Goal: Task Accomplishment & Management: Manage account settings

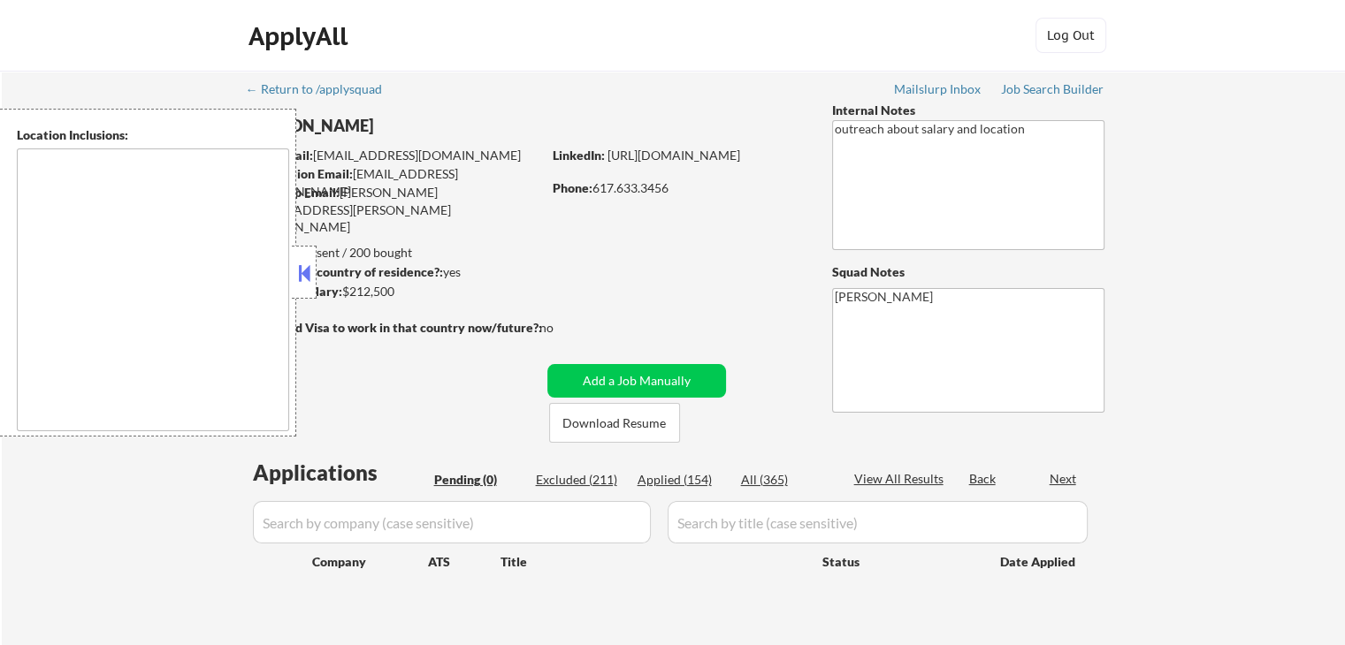
type textarea "[GEOGRAPHIC_DATA], [GEOGRAPHIC_DATA] [GEOGRAPHIC_DATA], [GEOGRAPHIC_DATA] [GEOG…"
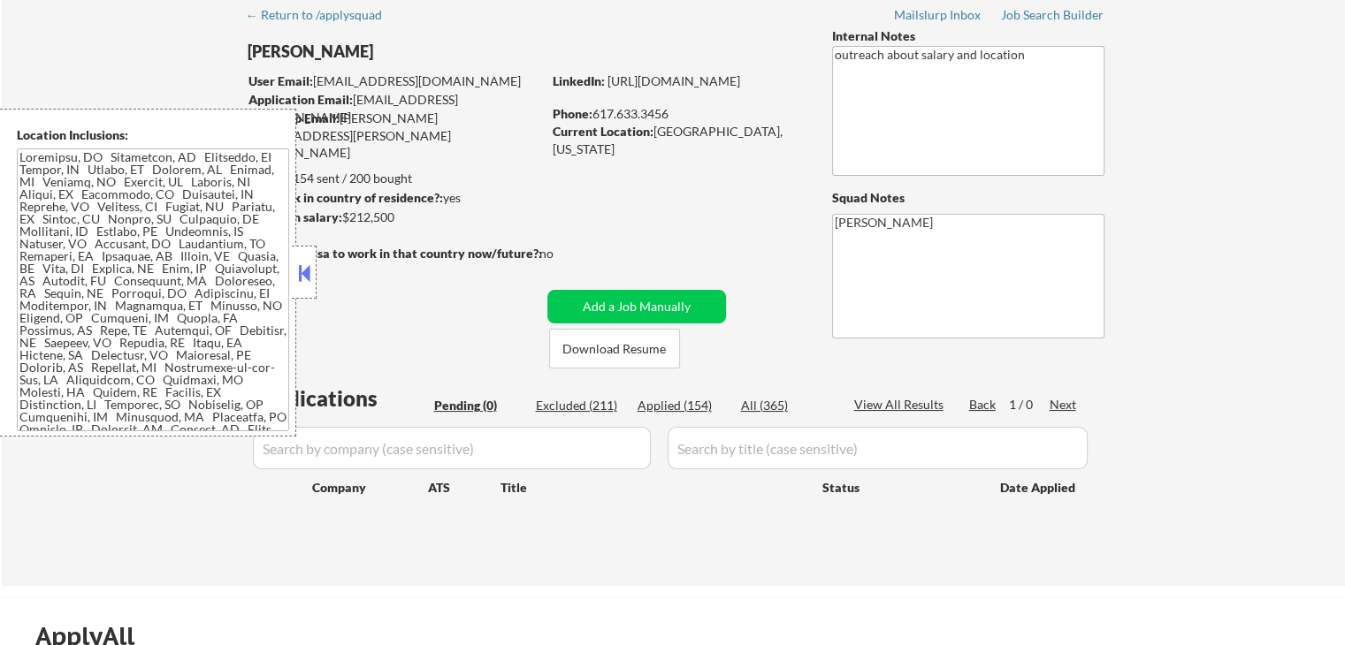
scroll to position [177, 0]
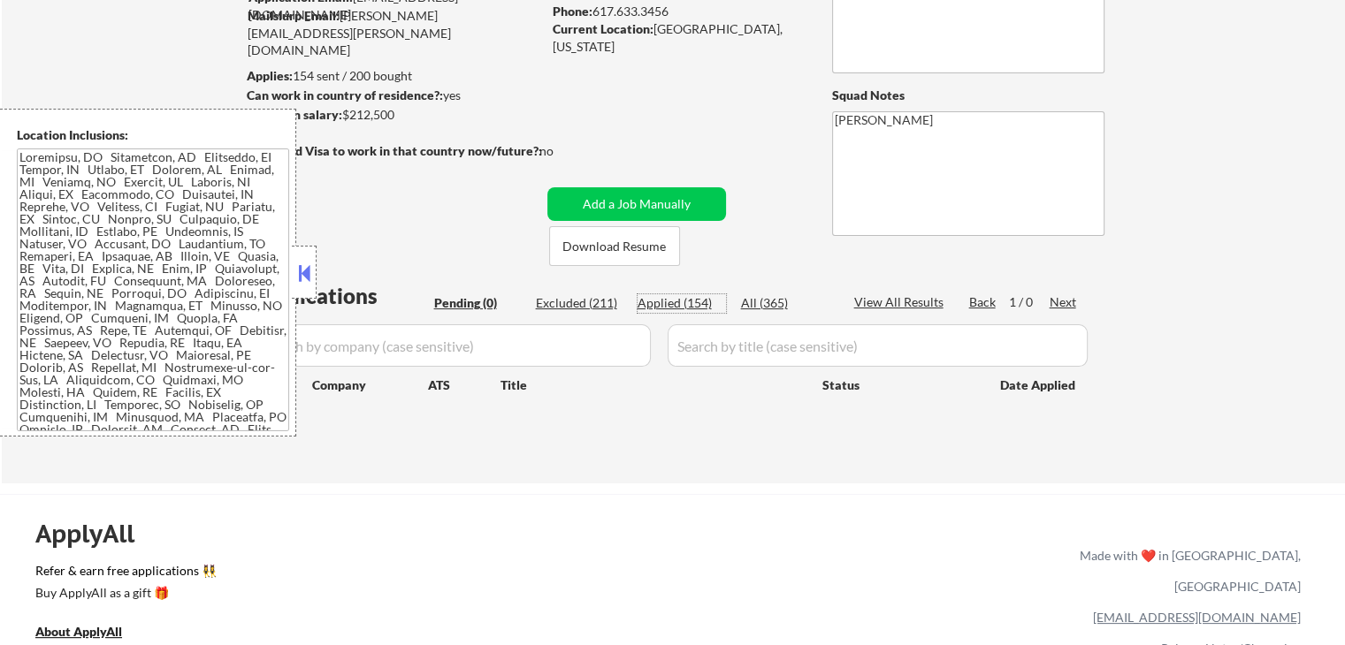
click at [683, 303] on div "Applied (154)" at bounding box center [681, 303] width 88 height 18
select select ""applied""
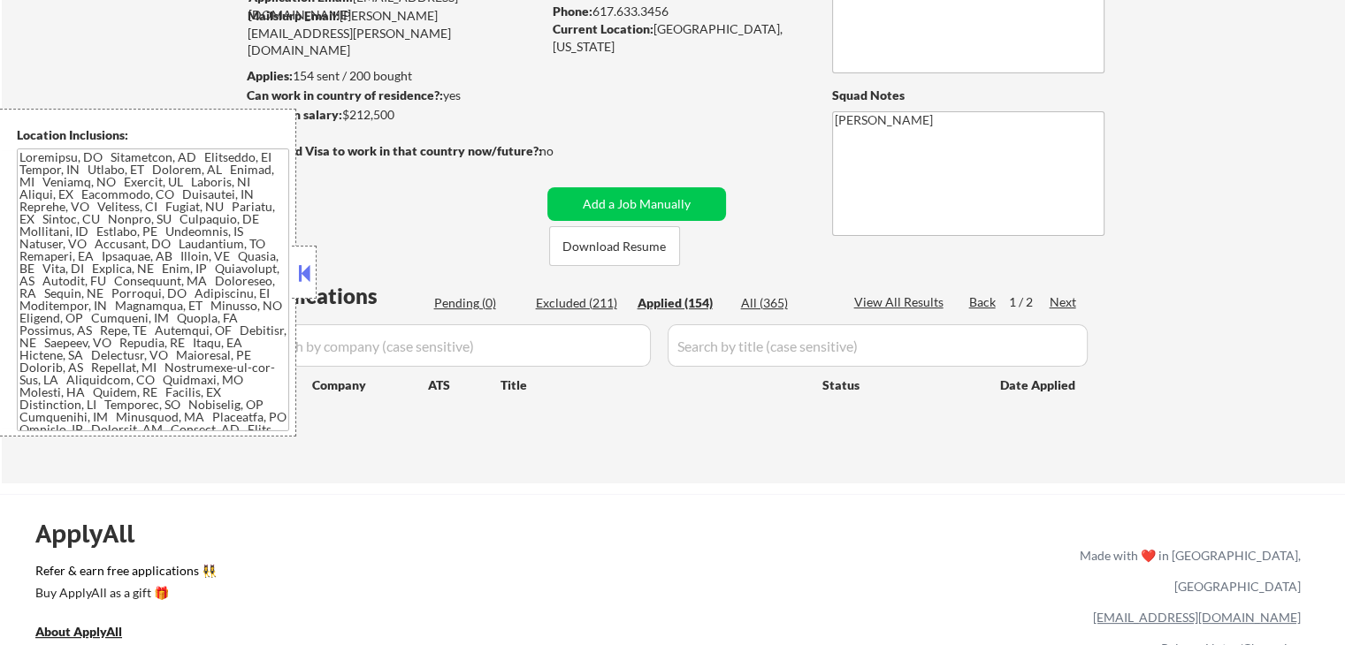
select select ""applied""
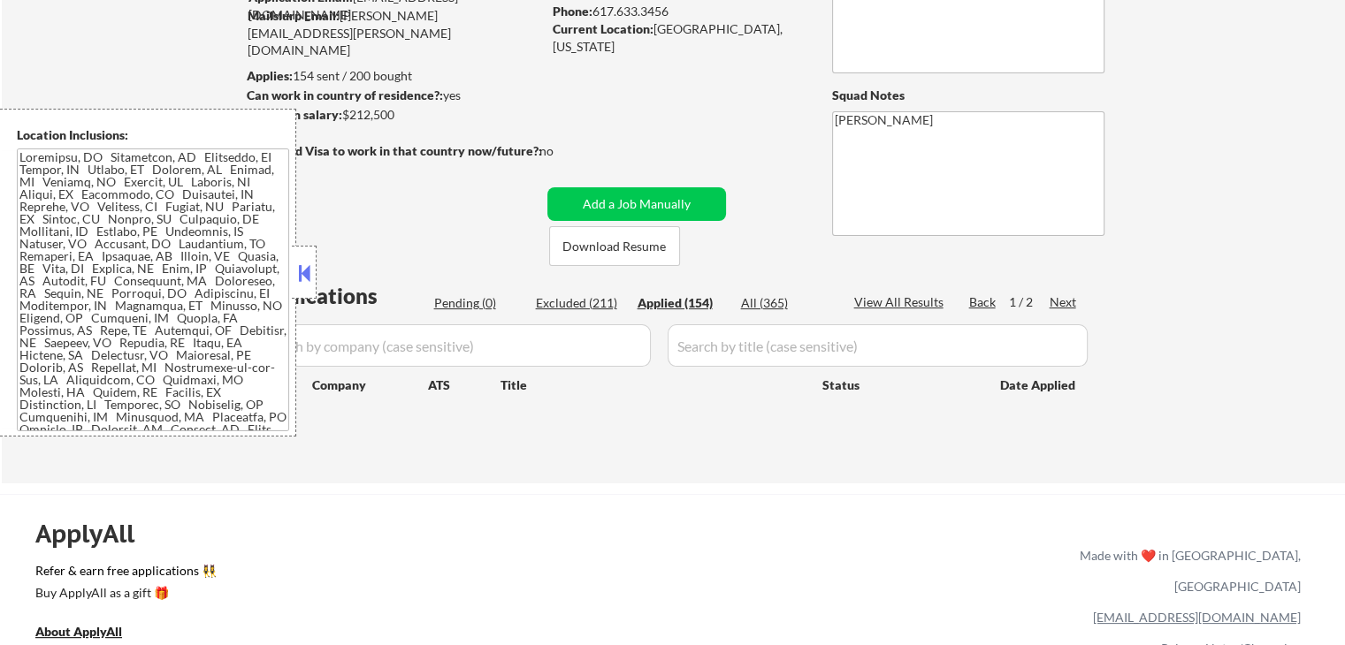
select select ""applied""
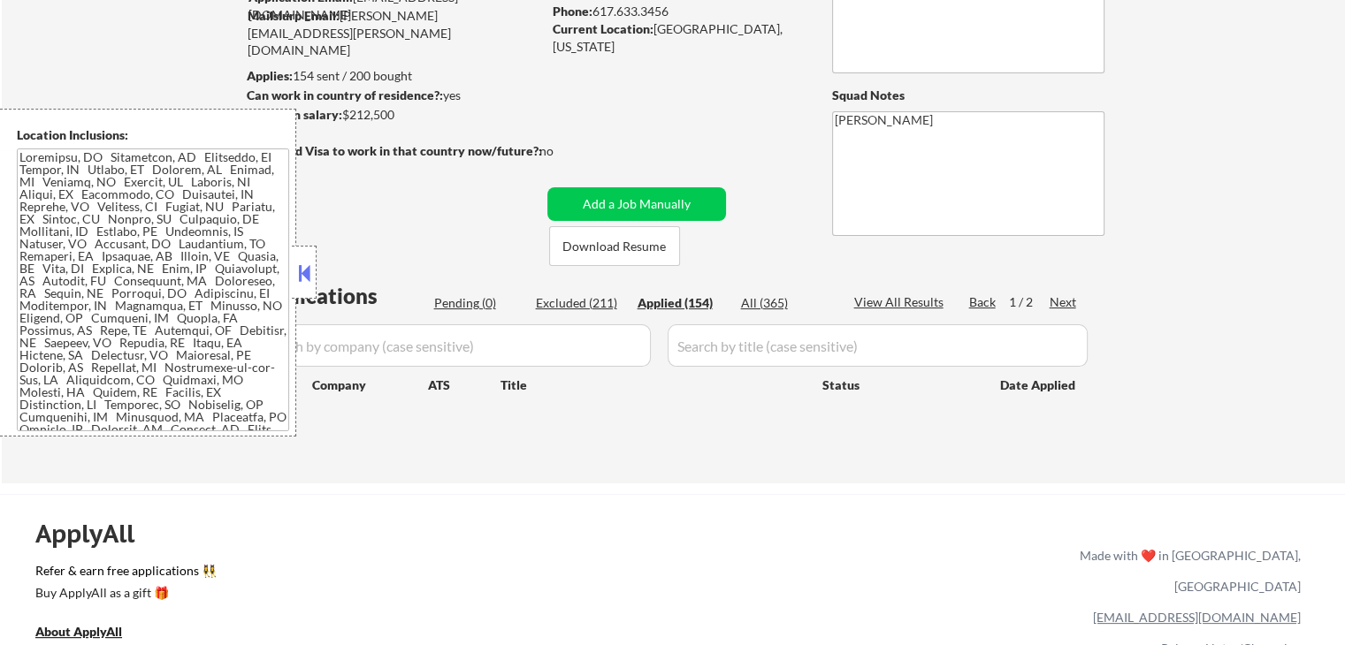
select select ""applied""
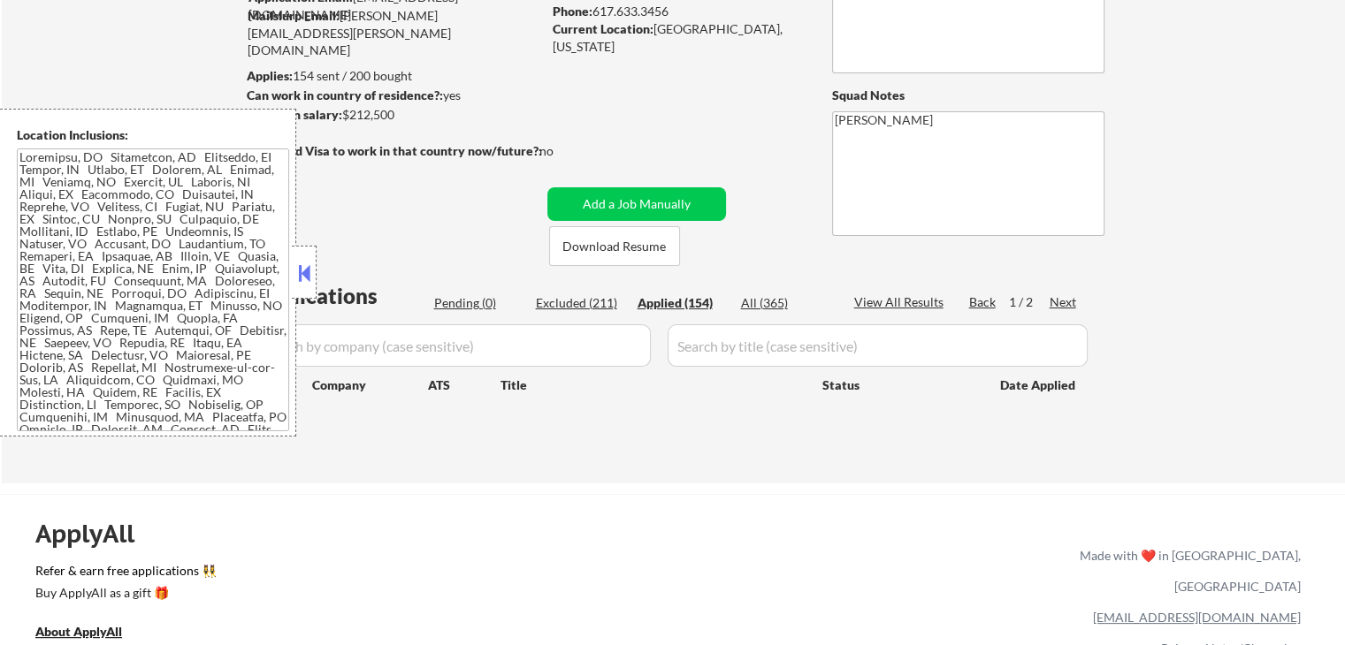
select select ""applied""
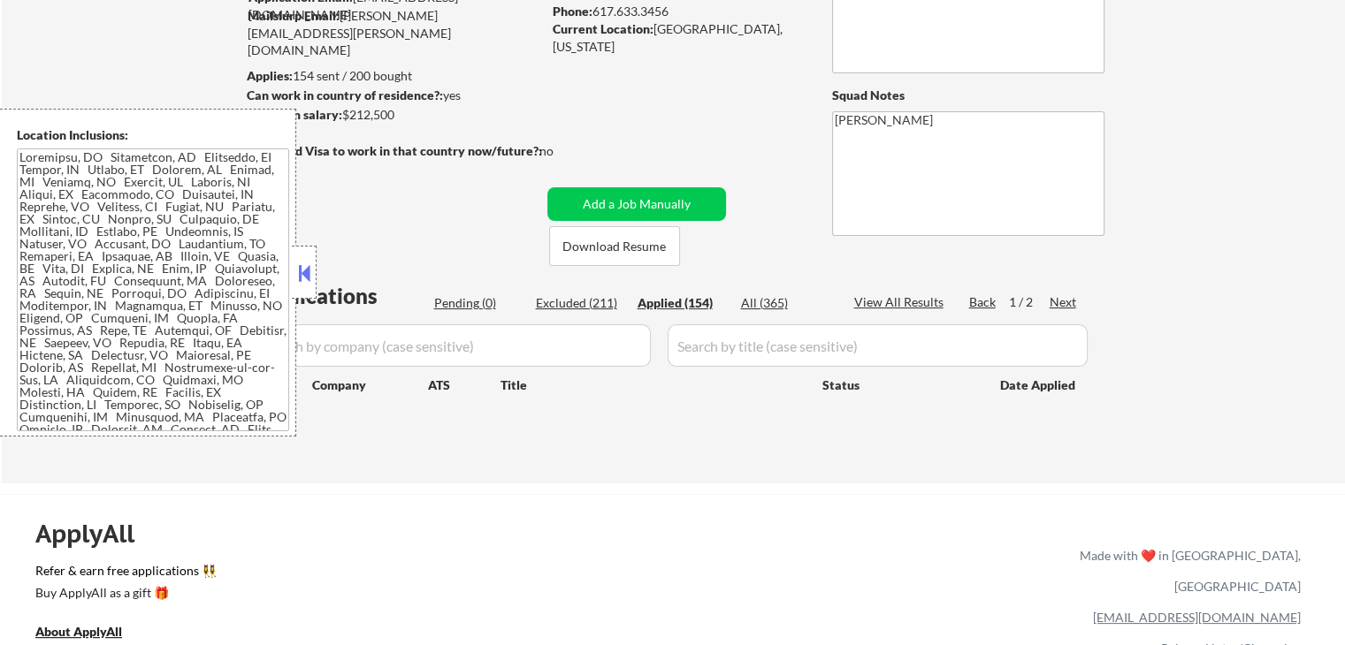
select select ""applied""
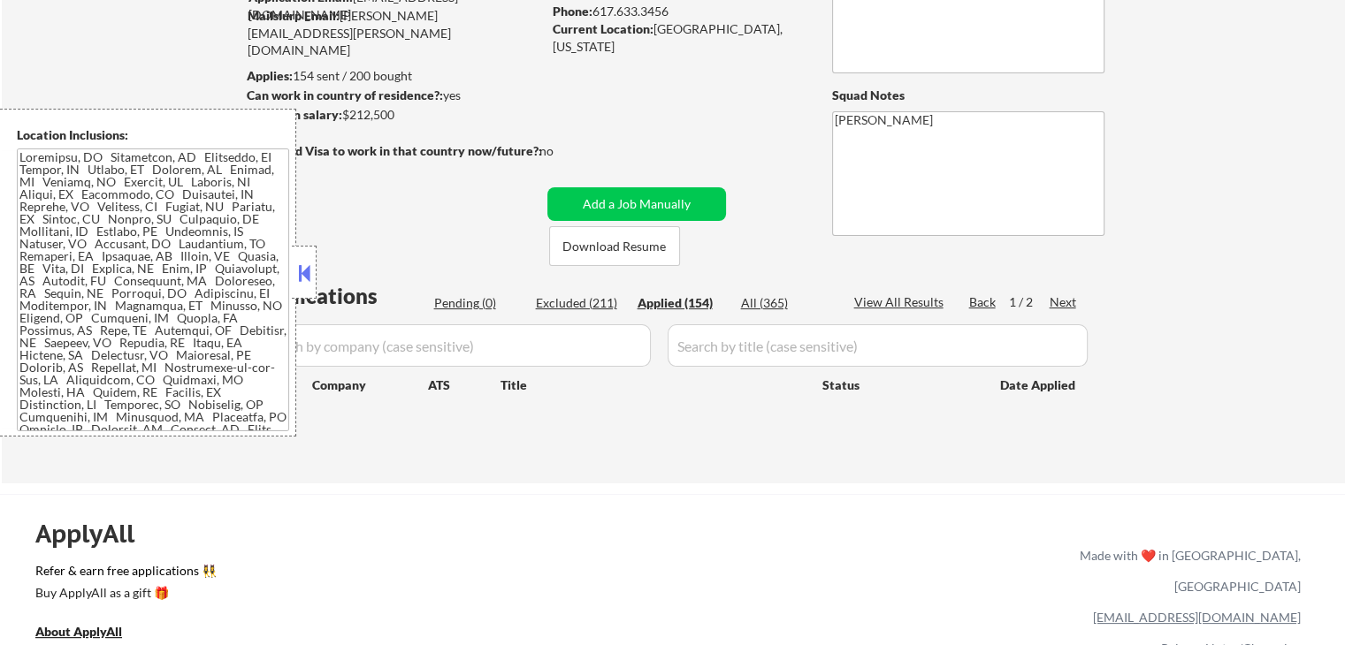
select select ""applied""
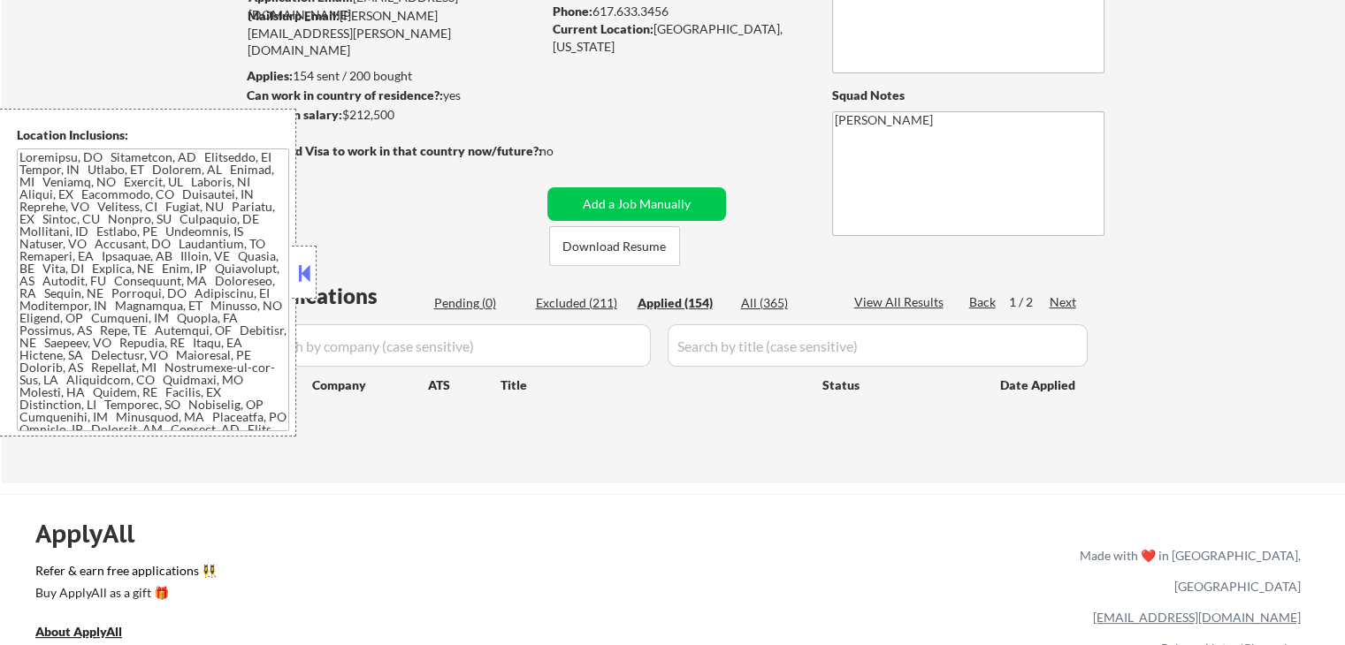
select select ""applied""
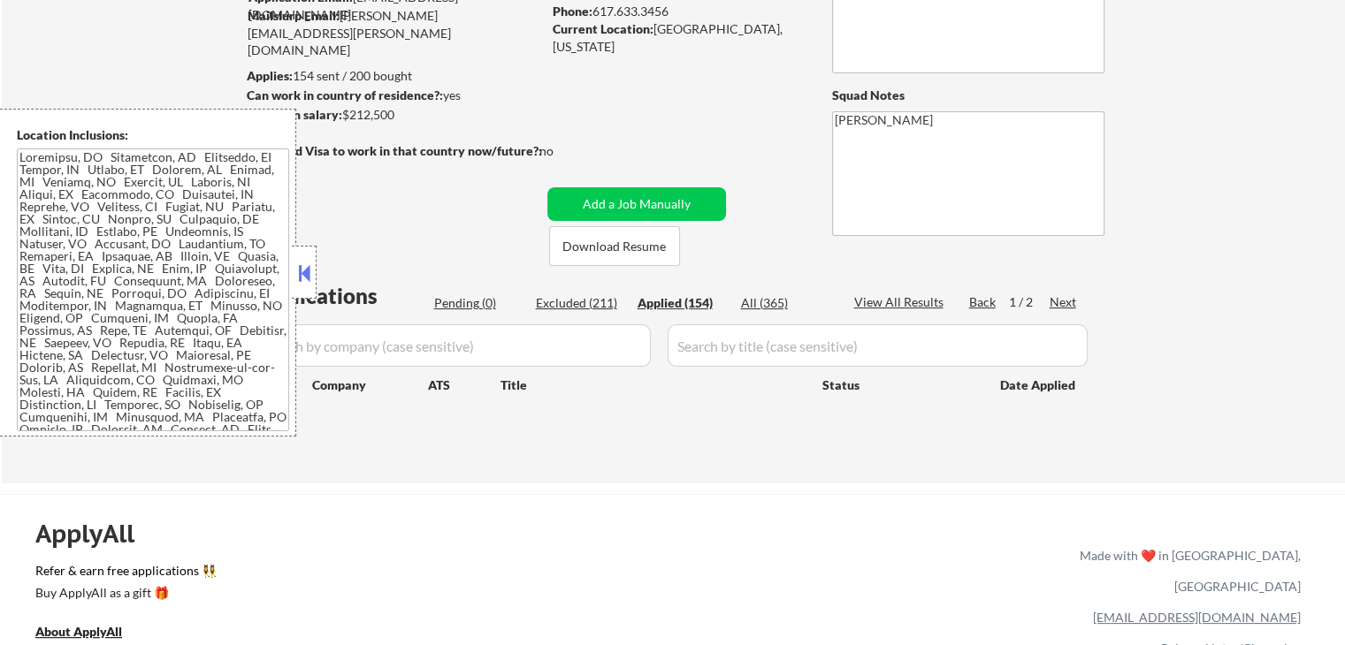
select select ""applied""
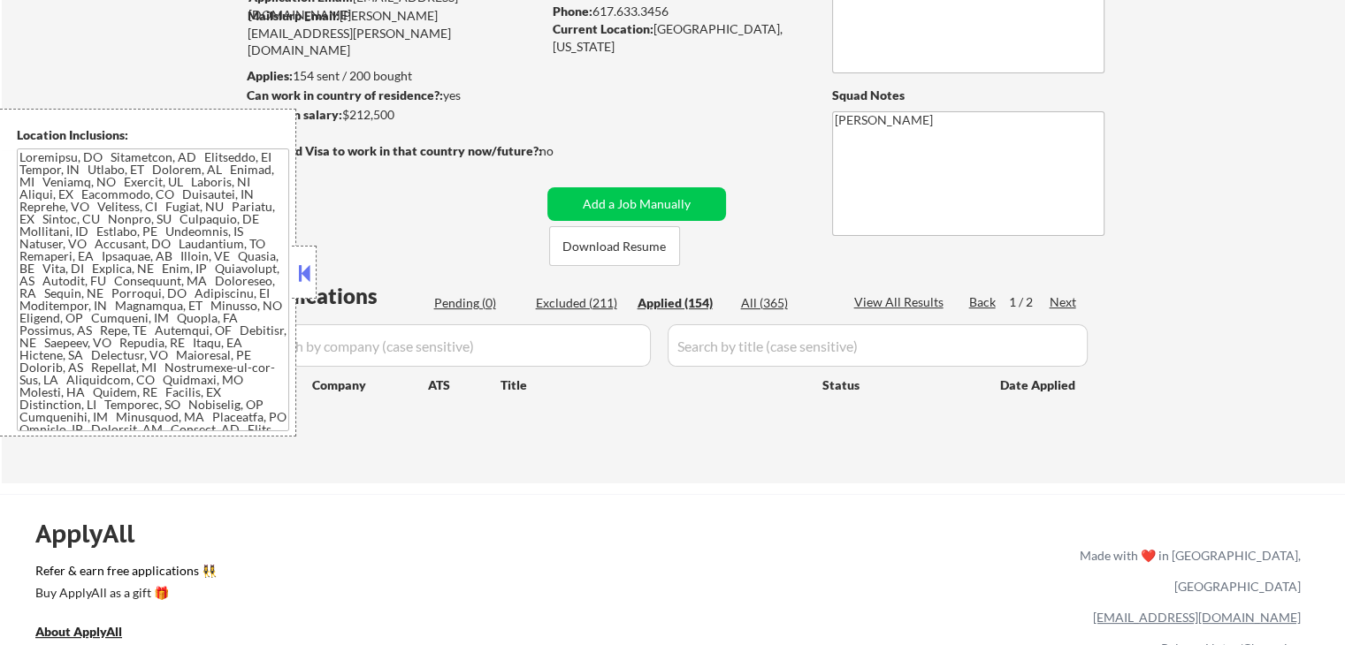
select select ""applied""
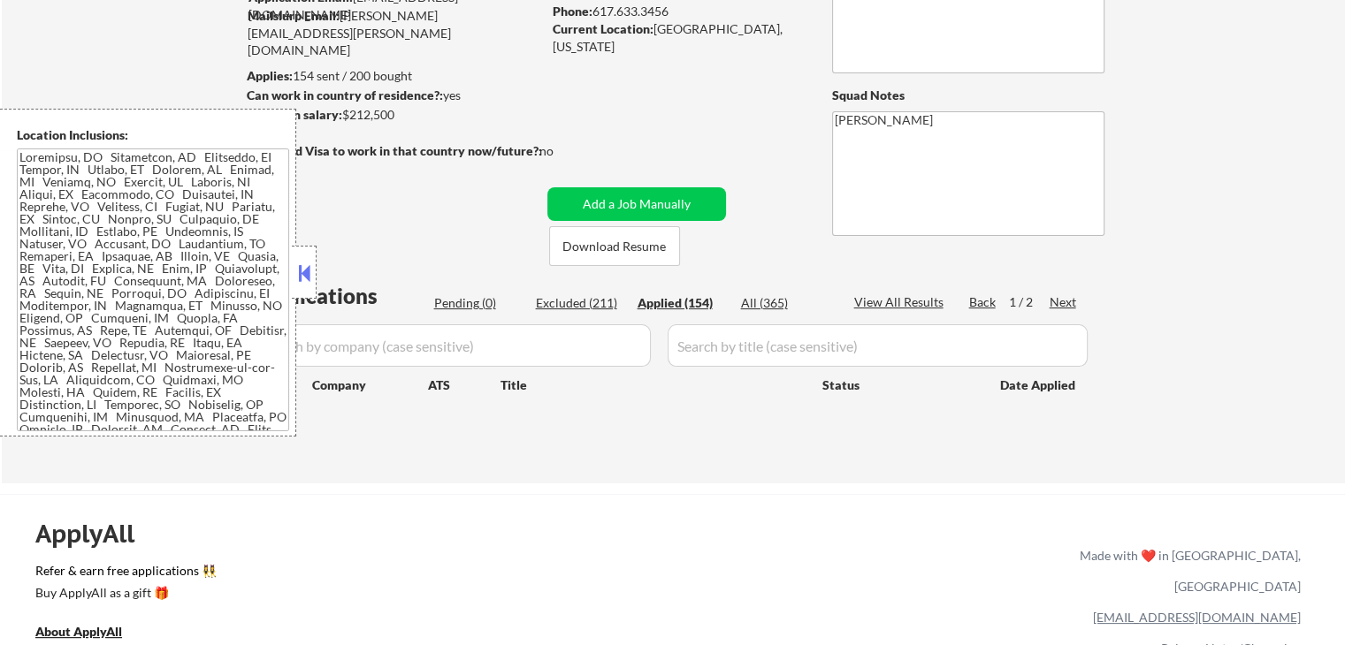
select select ""applied""
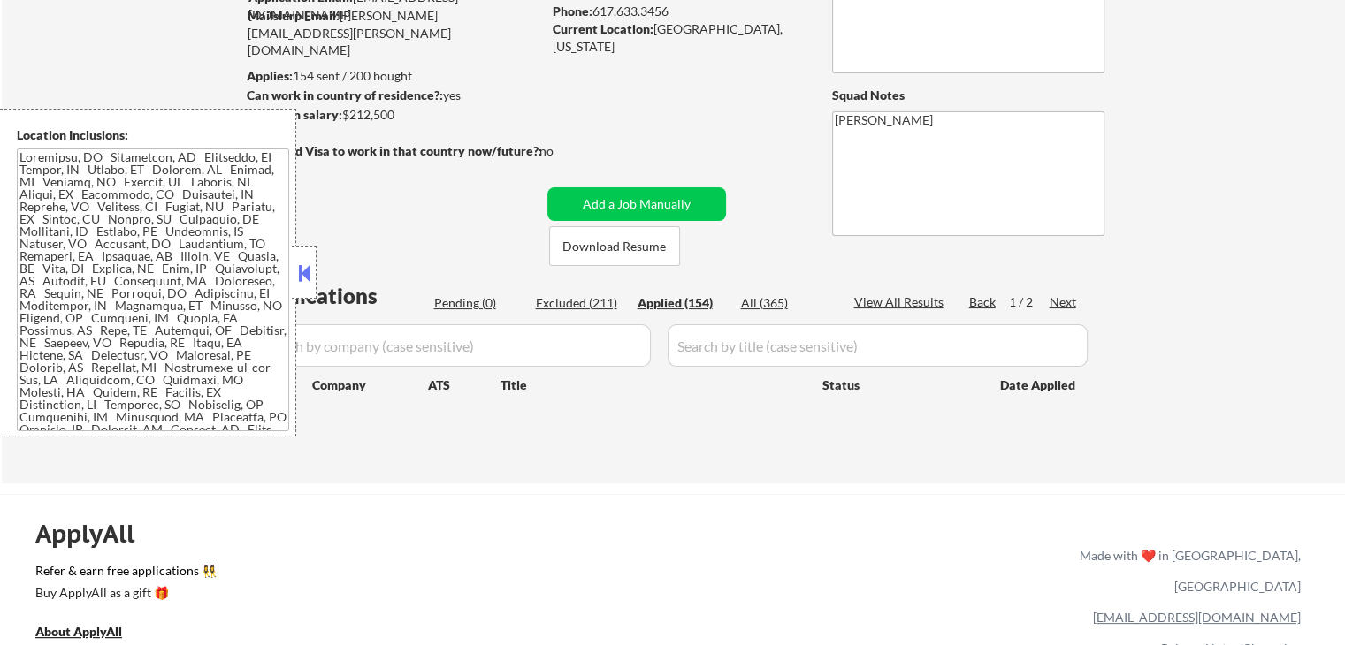
select select ""applied""
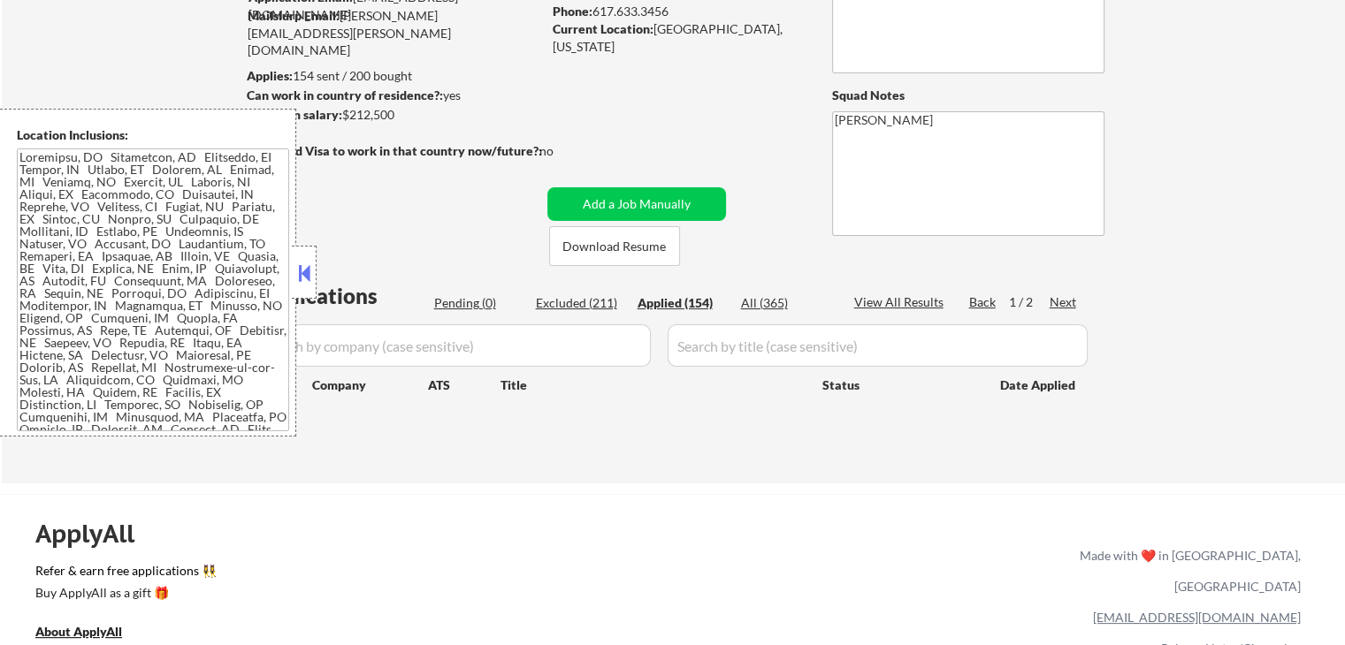
select select ""applied""
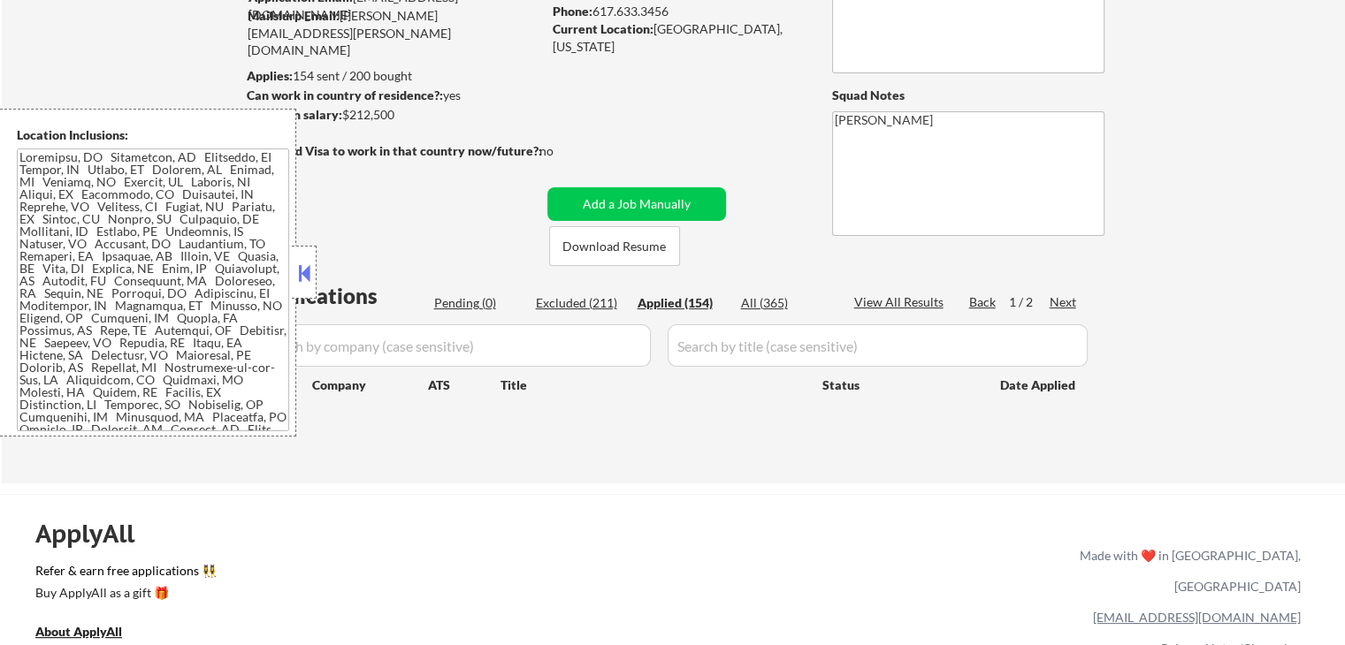
select select ""applied""
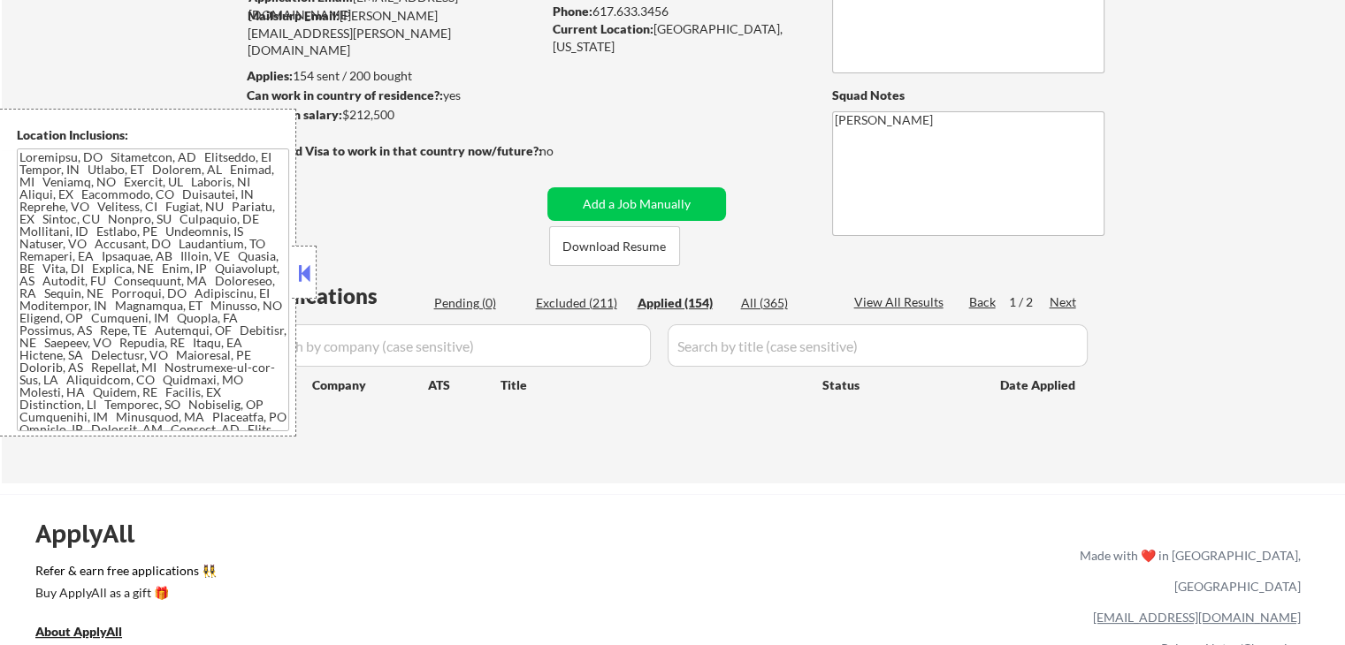
select select ""applied""
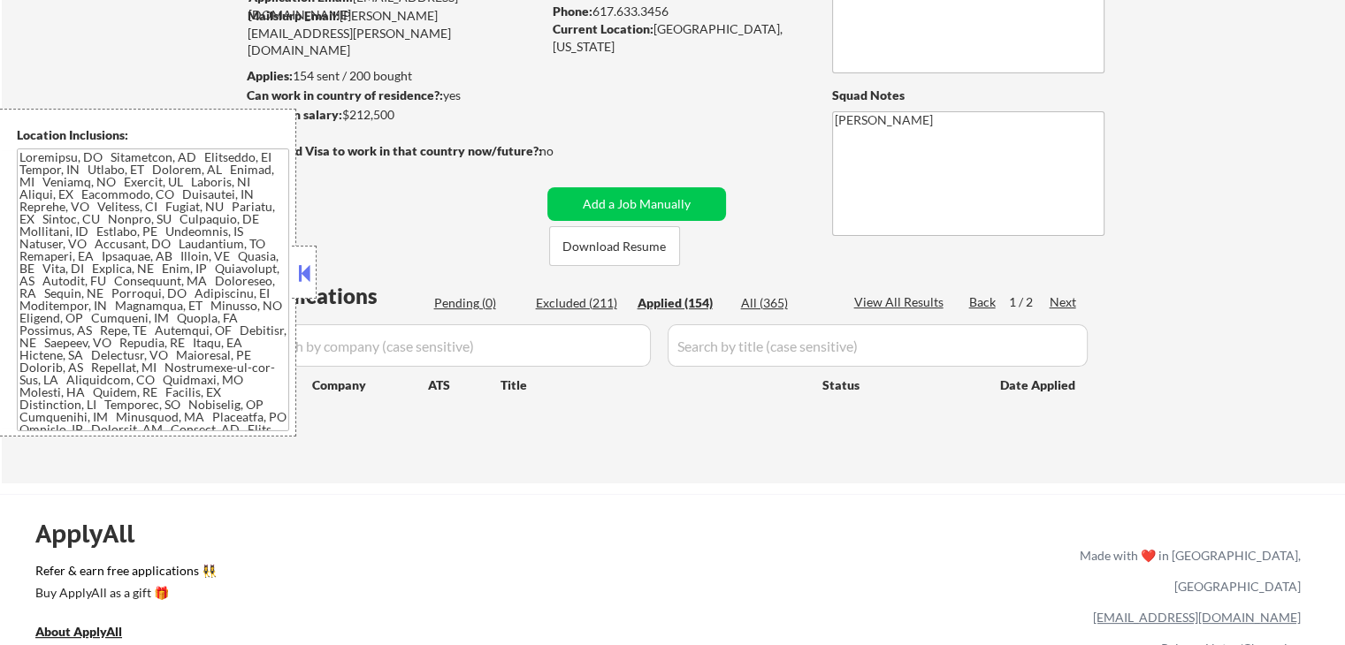
select select ""applied""
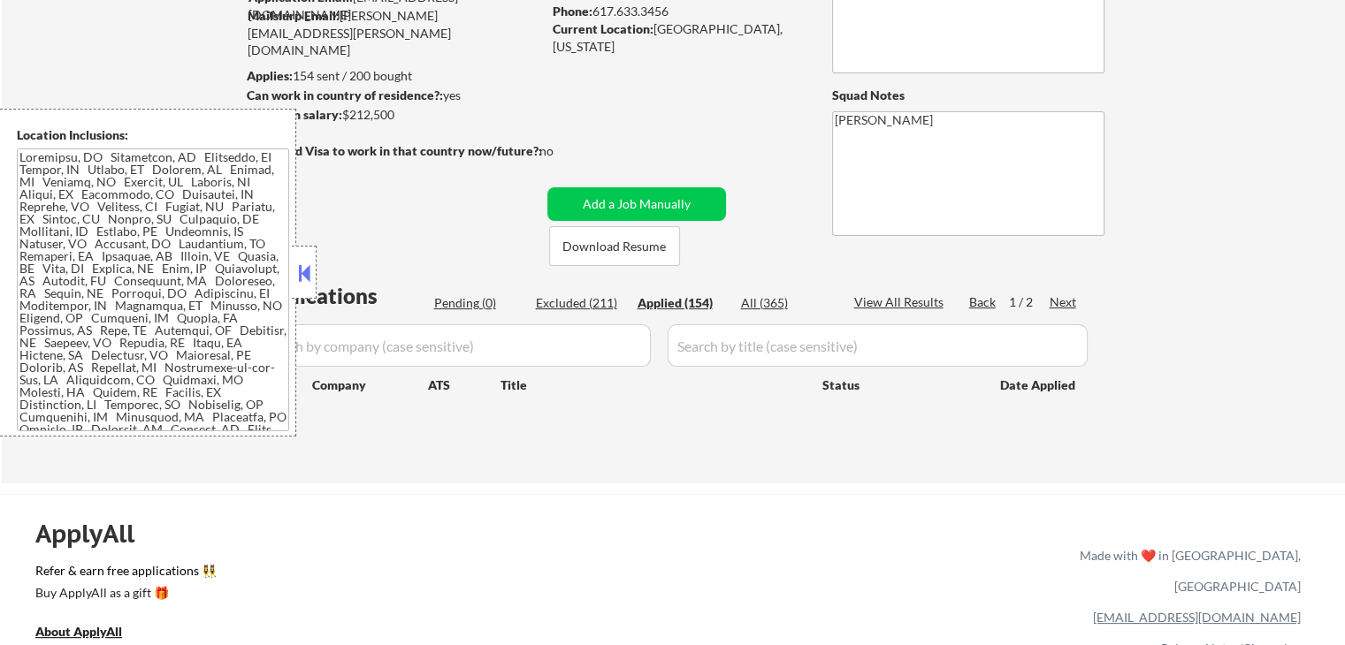
select select ""applied""
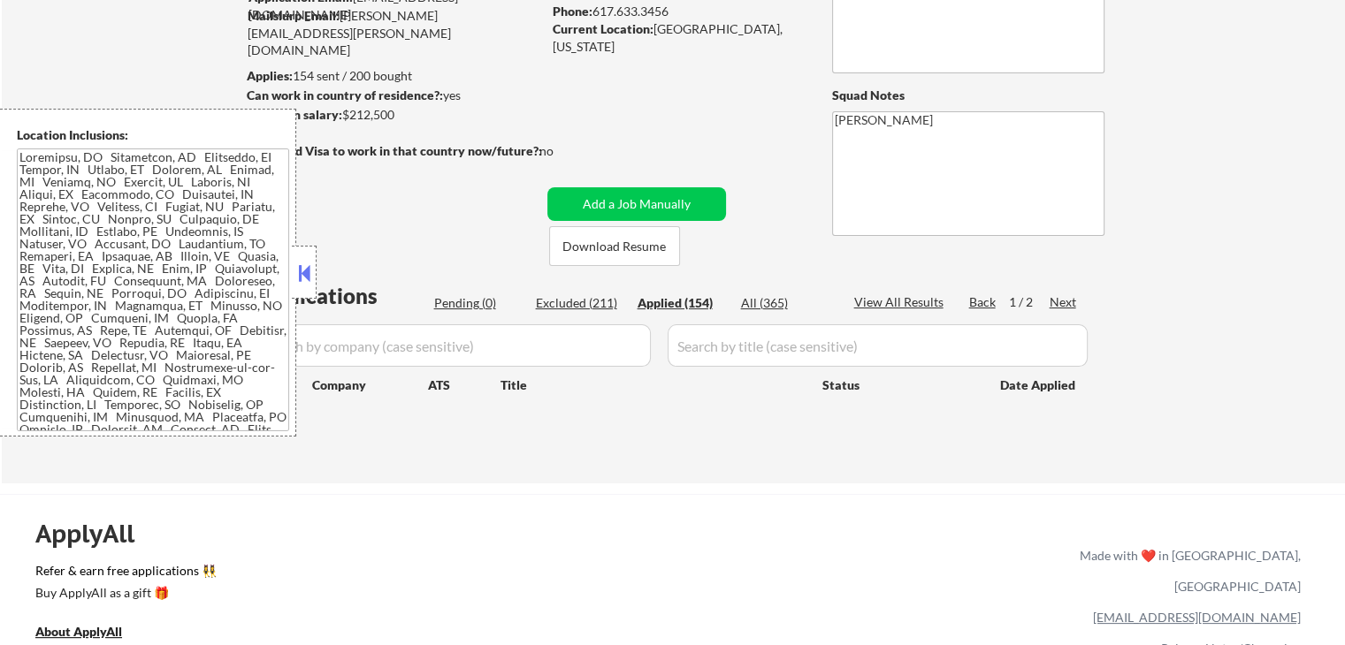
select select ""applied""
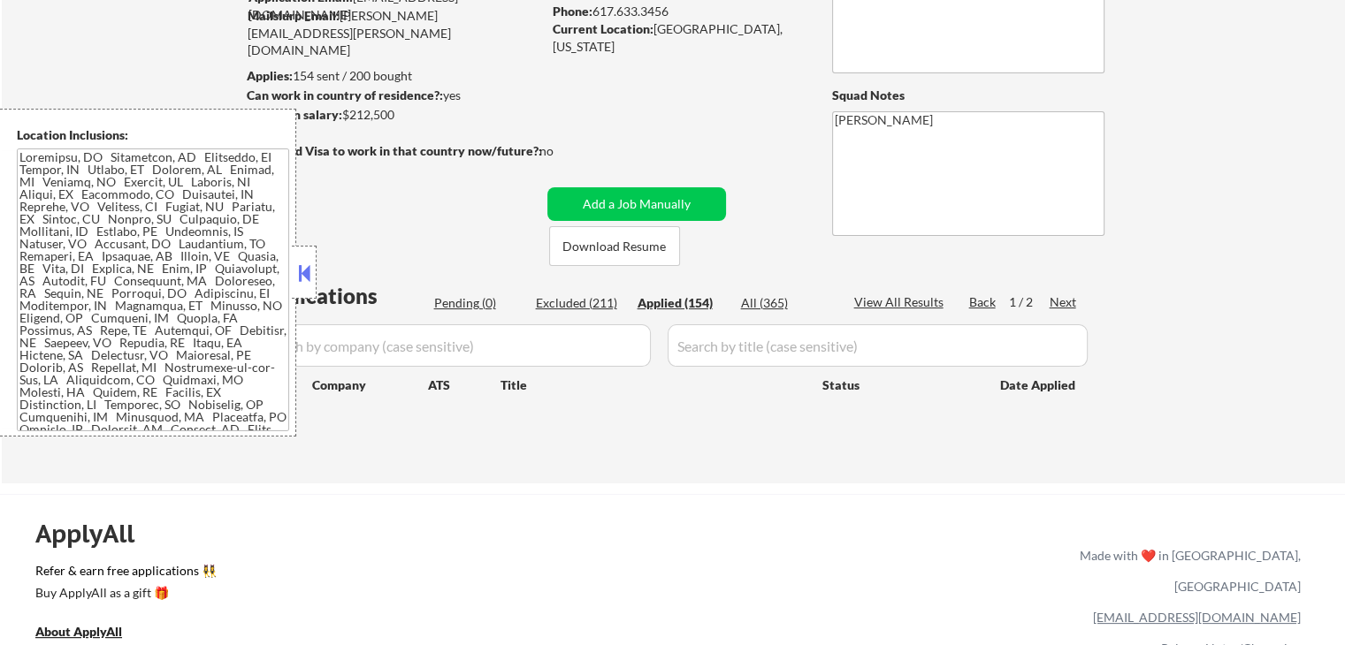
select select ""applied""
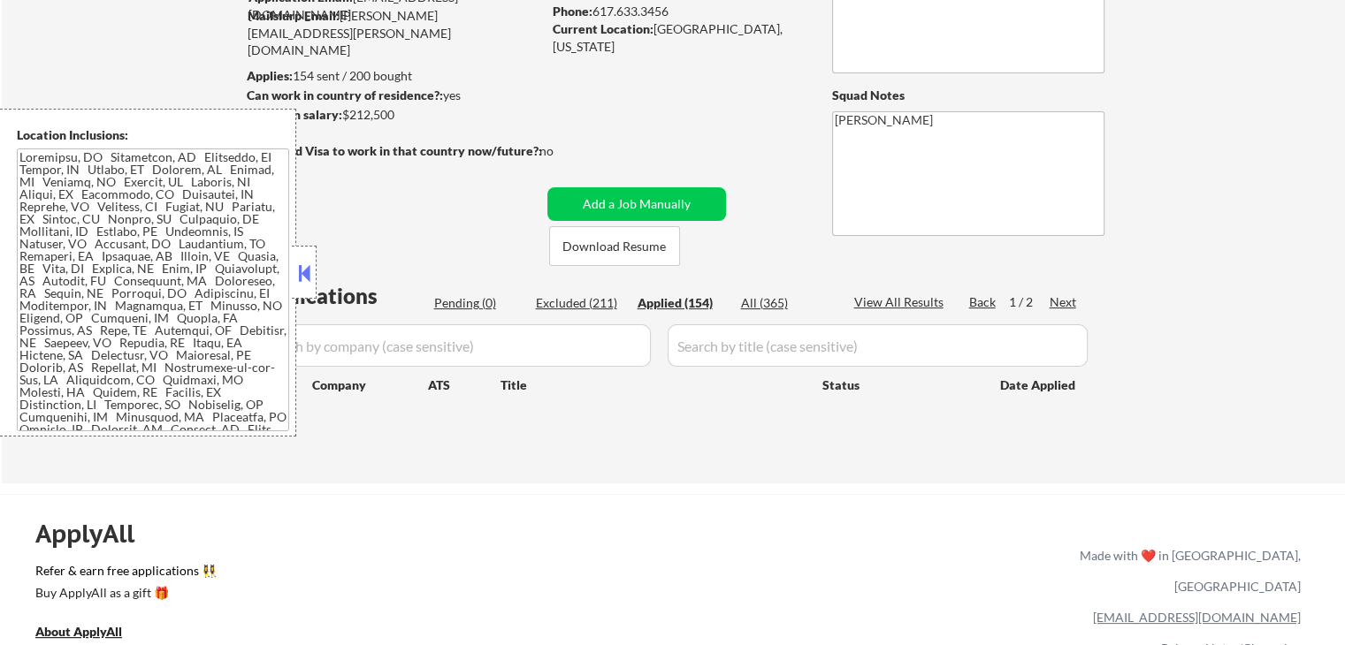
select select ""applied""
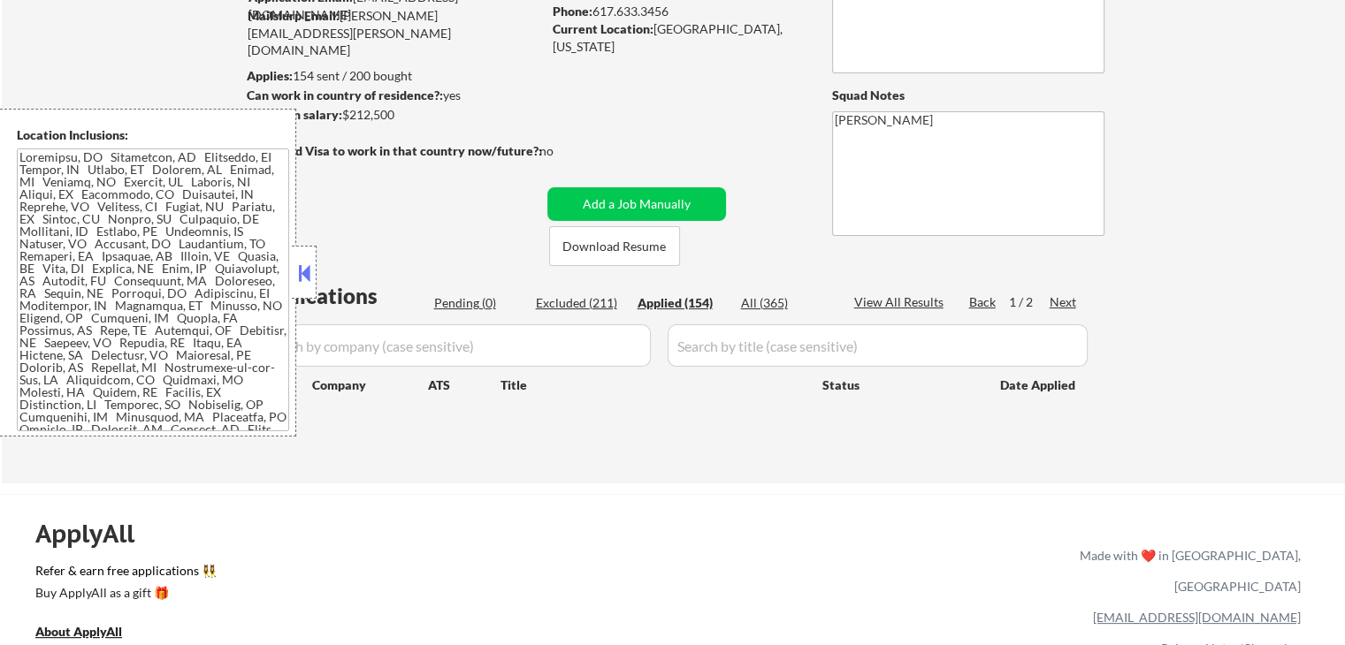
select select ""applied""
